Goal: Task Accomplishment & Management: Manage account settings

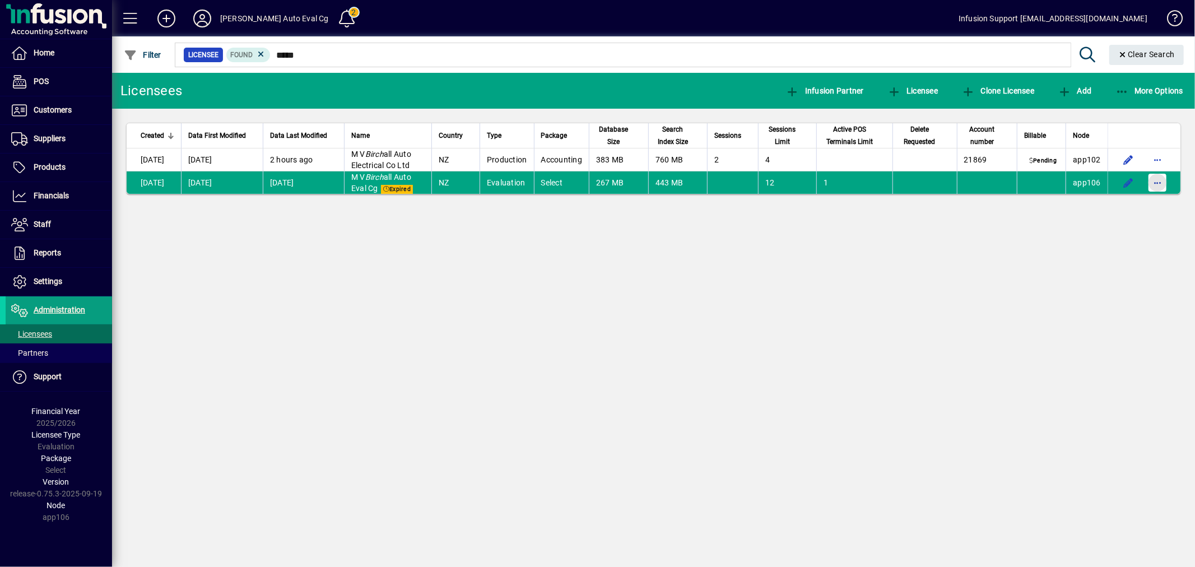
click at [1163, 178] on span "button" at bounding box center [1157, 182] width 27 height 27
click at [1074, 204] on span "Request licensee be deleted" at bounding box center [1100, 206] width 117 height 13
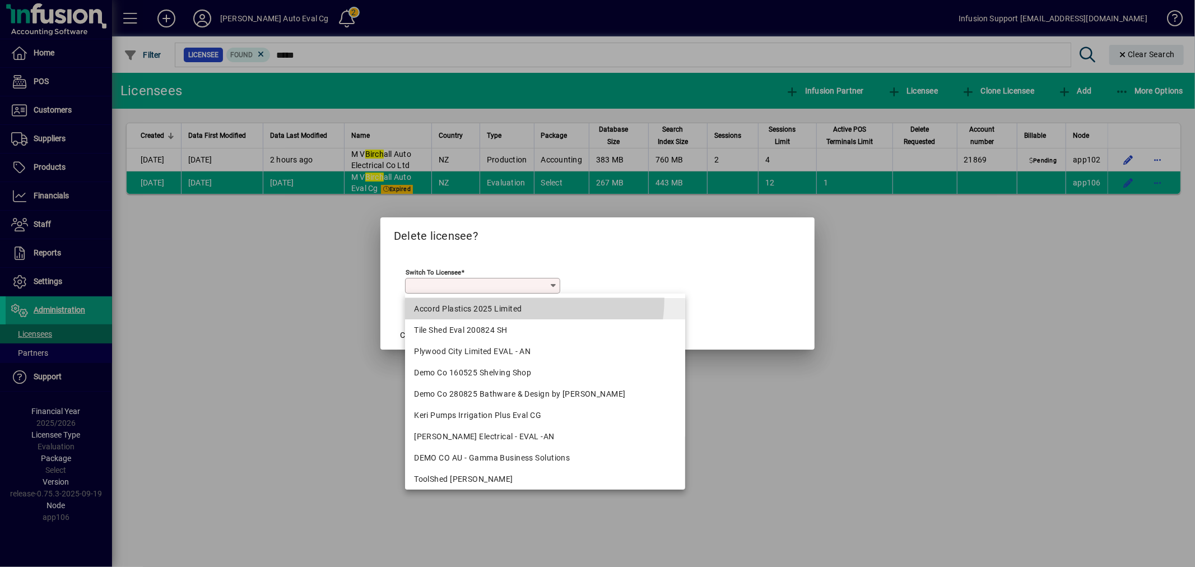
click at [501, 299] on mat-option "Accord Plastics 2025 Limited" at bounding box center [545, 308] width 280 height 21
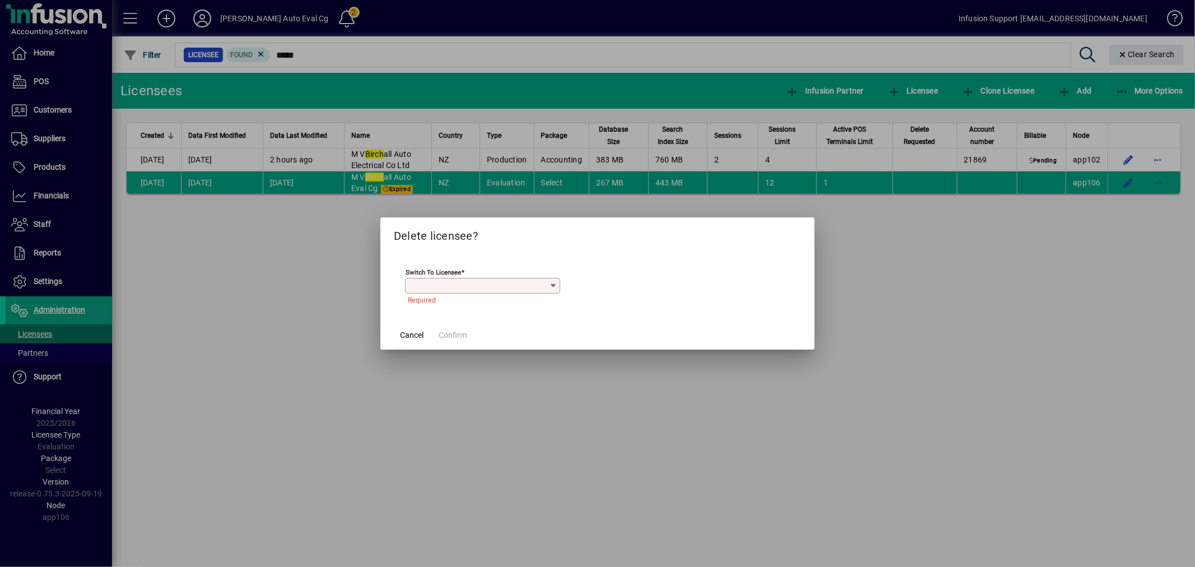
type input "**********"
click at [409, 337] on span "Cancel" at bounding box center [412, 336] width 24 height 12
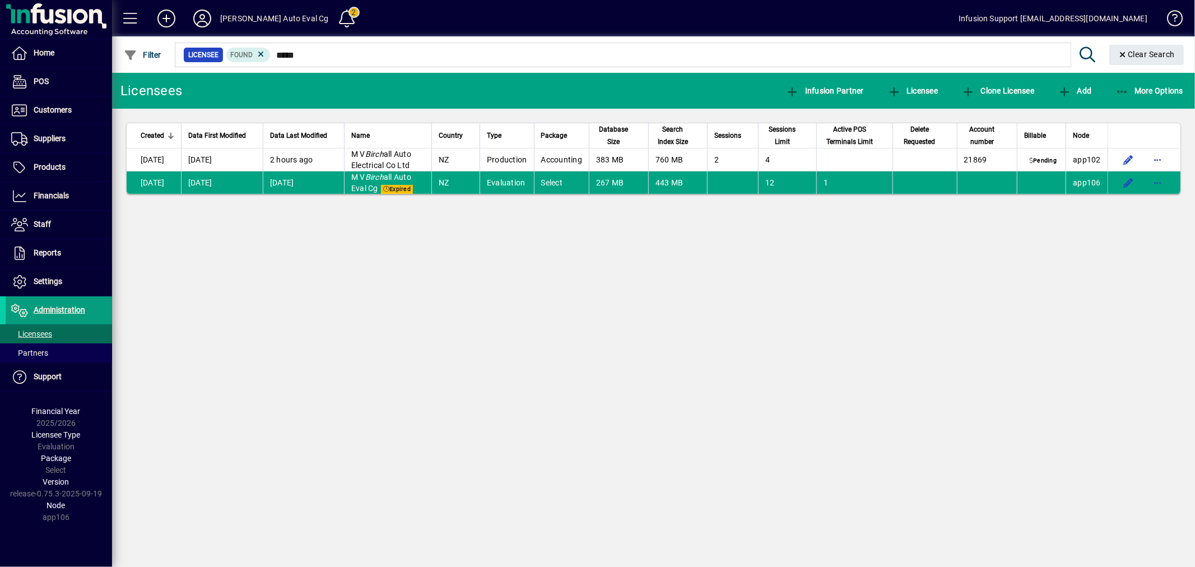
click at [828, 231] on div "Licensees Infusion Partner Licensee Clone Licensee Add More Options Created Dat…" at bounding box center [653, 320] width 1083 height 494
click at [1154, 178] on span "button" at bounding box center [1157, 182] width 27 height 27
click at [1120, 203] on span "Request licensee be deleted" at bounding box center [1100, 206] width 117 height 13
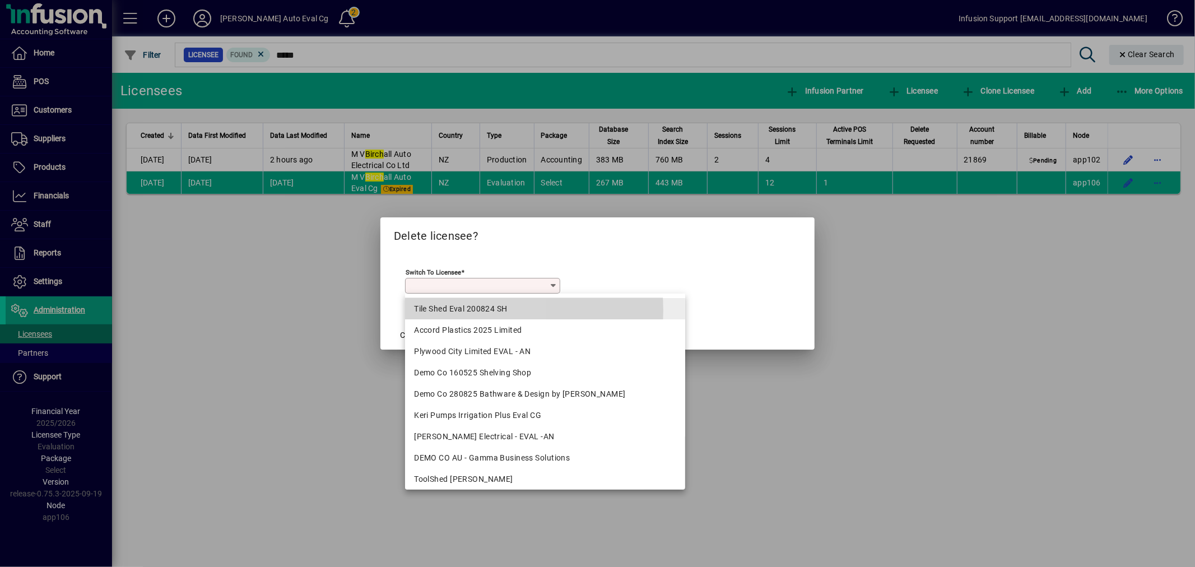
click at [462, 310] on div "Tile Shed Eval 200824 SH" at bounding box center [545, 309] width 262 height 12
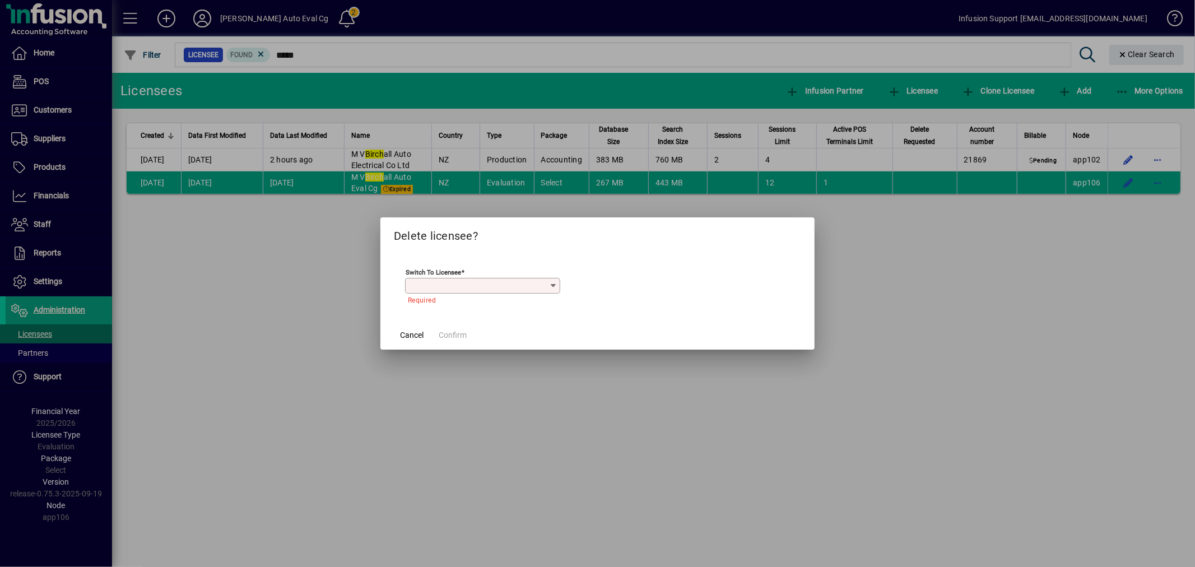
type input "**********"
click at [453, 330] on span "Confirm" at bounding box center [453, 336] width 28 height 12
